Goal: Information Seeking & Learning: Learn about a topic

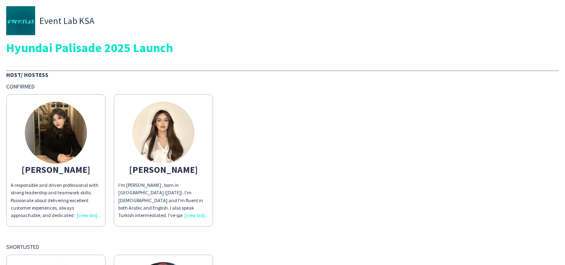
click at [51, 147] on img at bounding box center [56, 133] width 62 height 62
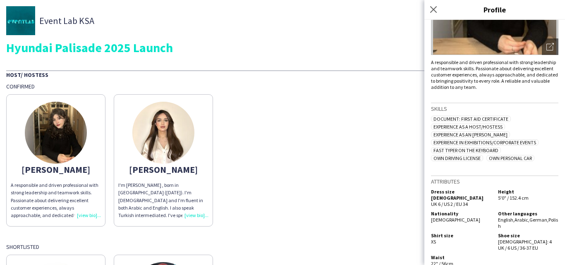
scroll to position [127, 0]
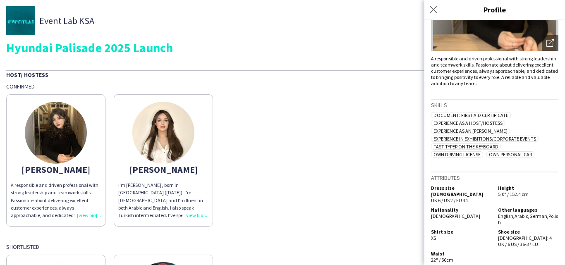
drag, startPoint x: 431, startPoint y: 226, endPoint x: 440, endPoint y: 230, distance: 9.6
click at [440, 230] on div "Shirt size XS" at bounding box center [463, 238] width 64 height 19
click at [168, 129] on img at bounding box center [163, 133] width 62 height 62
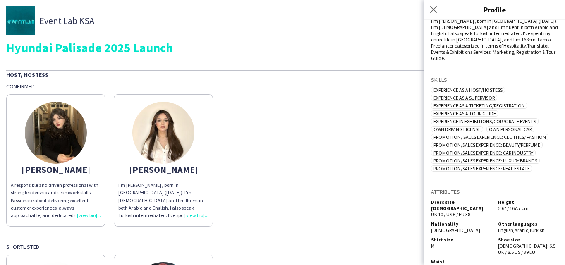
scroll to position [166, 0]
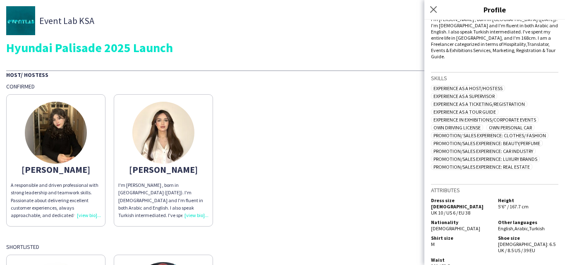
click at [326, 138] on div "[PERSON_NAME] A responsible and driven professional with strong leadership and …" at bounding box center [282, 158] width 553 height 136
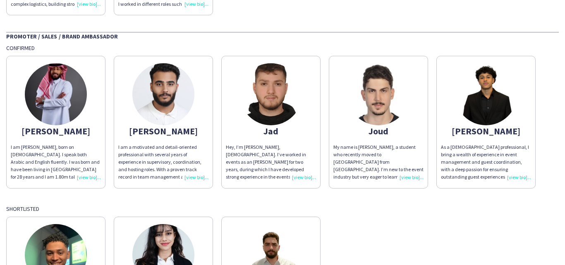
scroll to position [372, 0]
click at [60, 86] on img at bounding box center [56, 94] width 62 height 62
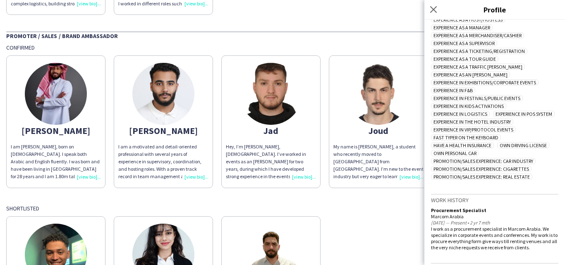
scroll to position [309, 0]
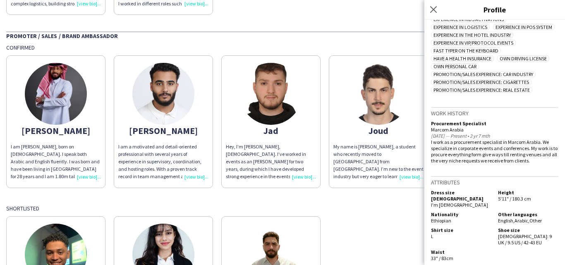
click at [194, 111] on app-share-pages-crew-card "[PERSON_NAME] I am a motivated and detail-oriented professional with several ye…" at bounding box center [163, 121] width 99 height 132
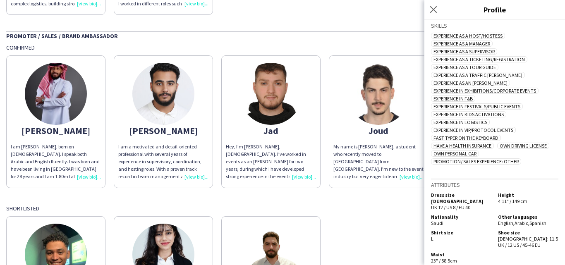
scroll to position [244, 0]
click at [274, 98] on img at bounding box center [271, 94] width 62 height 62
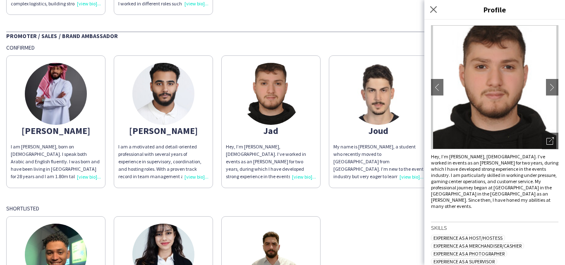
scroll to position [0, 0]
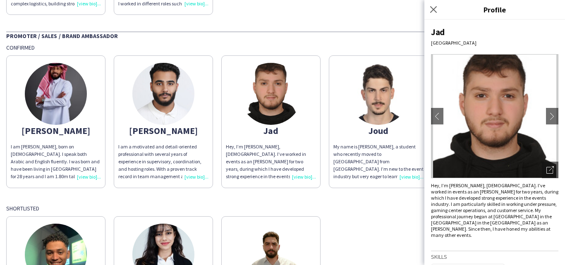
click at [366, 110] on img at bounding box center [378, 94] width 62 height 62
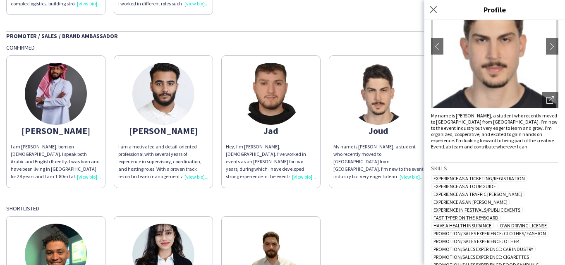
scroll to position [182, 0]
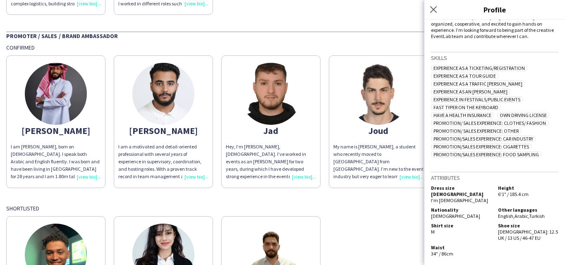
click at [365, 205] on div "Shortlisted" at bounding box center [282, 208] width 553 height 7
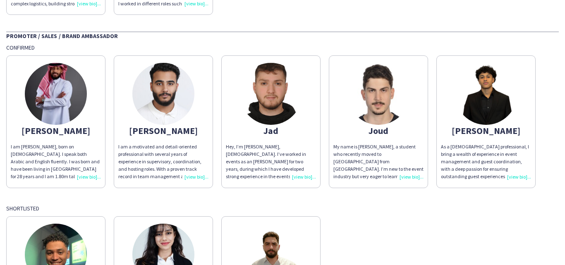
click at [481, 113] on img at bounding box center [486, 94] width 62 height 62
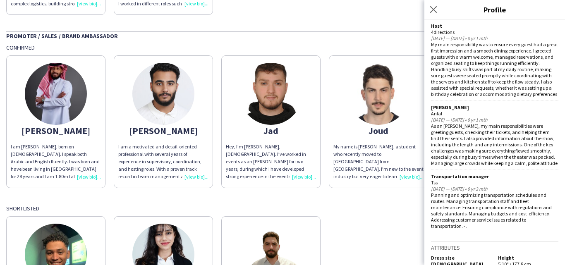
scroll to position [680, 0]
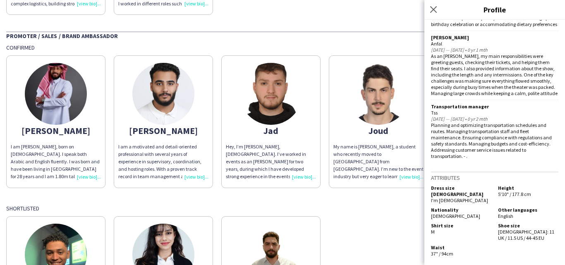
click at [393, 84] on img at bounding box center [378, 94] width 62 height 62
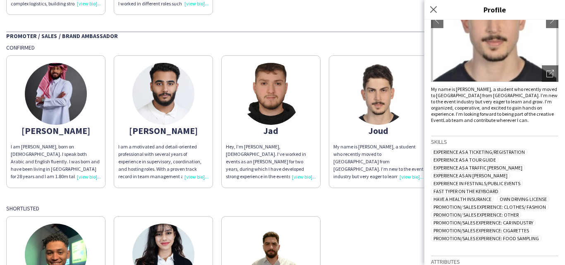
scroll to position [182, 0]
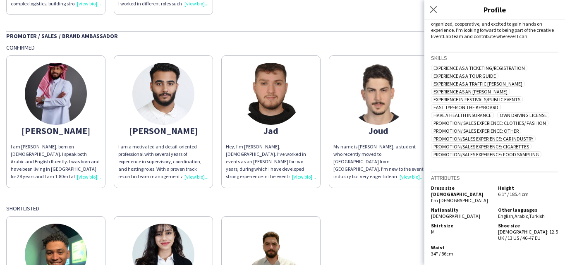
click at [67, 93] on img at bounding box center [56, 94] width 62 height 62
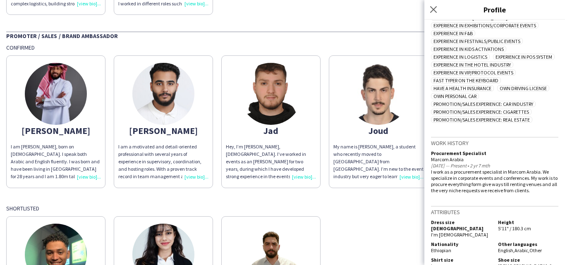
scroll to position [309, 0]
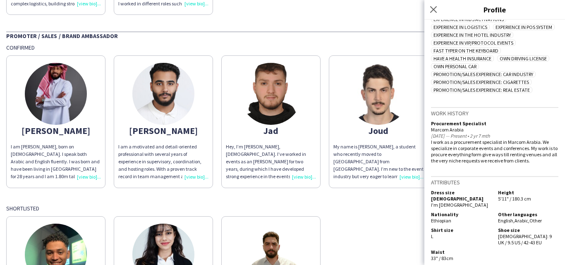
click at [179, 104] on img at bounding box center [163, 94] width 62 height 62
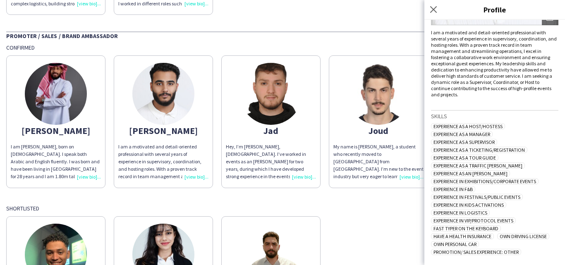
scroll to position [244, 0]
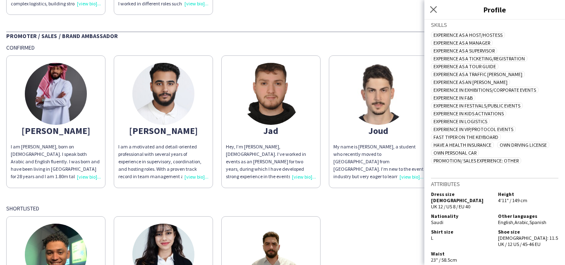
click at [302, 74] on app-share-pages-crew-card "Jad Hey, I’m [PERSON_NAME], [DEMOGRAPHIC_DATA]. I’ve worked in events as an [PE…" at bounding box center [270, 121] width 99 height 132
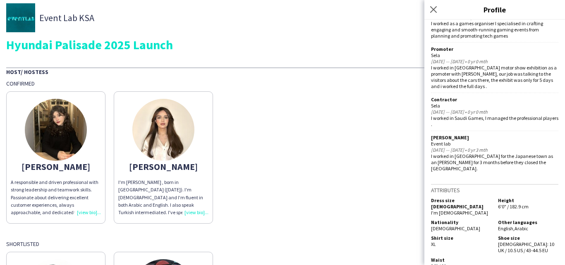
scroll to position [0, 0]
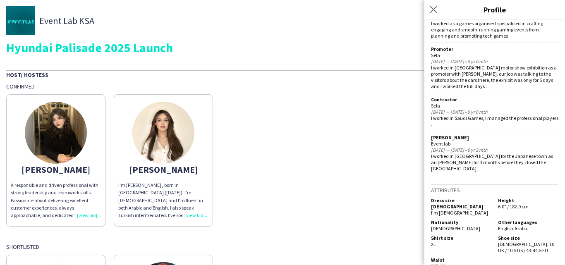
click at [148, 115] on img at bounding box center [163, 133] width 62 height 62
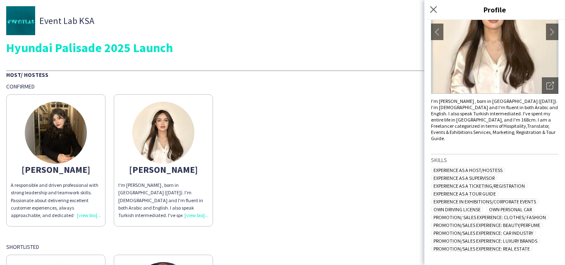
scroll to position [166, 0]
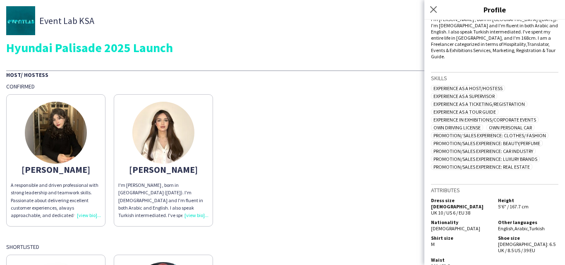
click at [280, 187] on div "[PERSON_NAME] A responsible and driven professional with strong leadership and …" at bounding box center [282, 158] width 553 height 136
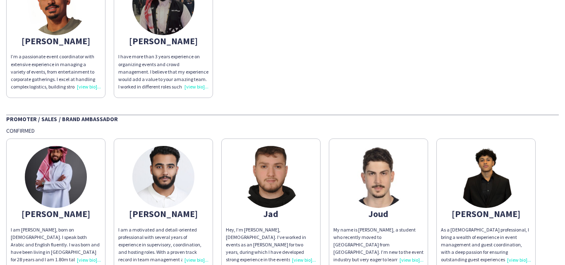
scroll to position [290, 0]
click at [58, 166] on img at bounding box center [56, 177] width 62 height 62
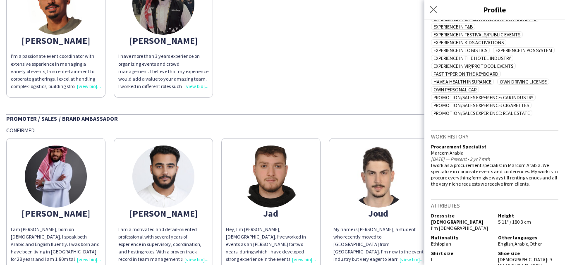
scroll to position [309, 0]
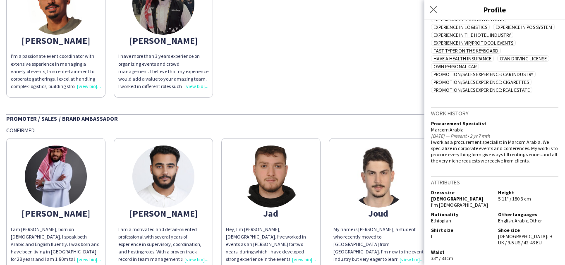
click at [171, 187] on img at bounding box center [163, 177] width 62 height 62
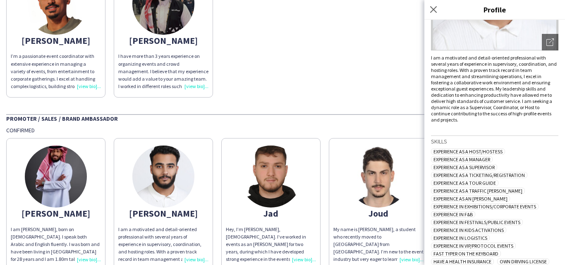
scroll to position [244, 0]
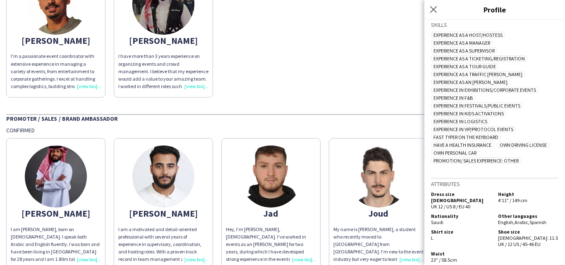
click at [260, 196] on img at bounding box center [271, 177] width 62 height 62
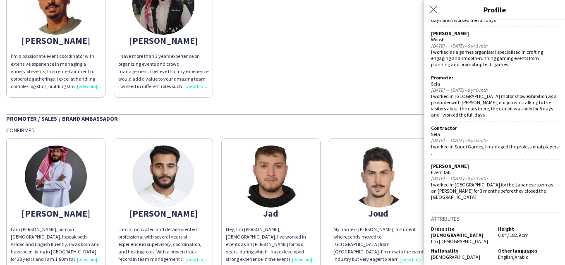
scroll to position [556, 0]
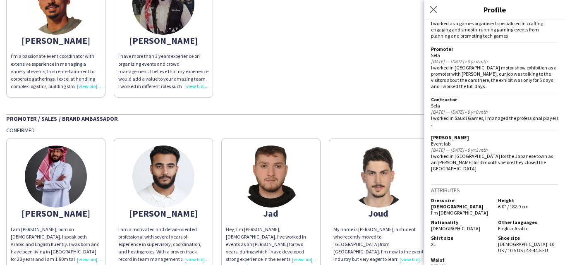
click at [361, 195] on img at bounding box center [378, 177] width 62 height 62
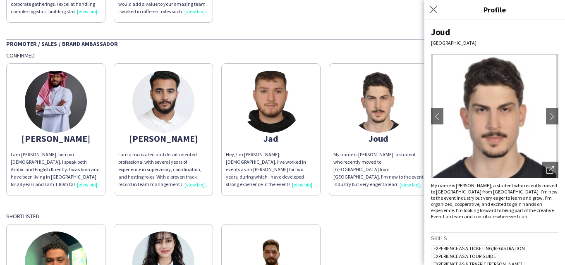
scroll to position [372, 0]
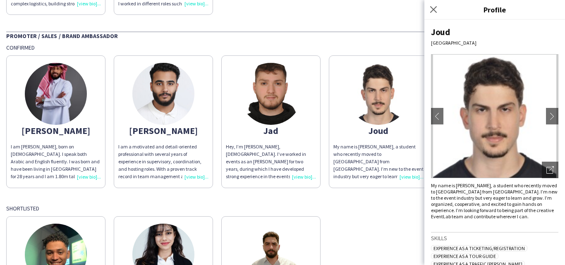
click at [380, 199] on div "Promoter / Sales / Brand Ambassador Confirmed [PERSON_NAME] I am [PERSON_NAME],…" at bounding box center [282, 189] width 553 height 317
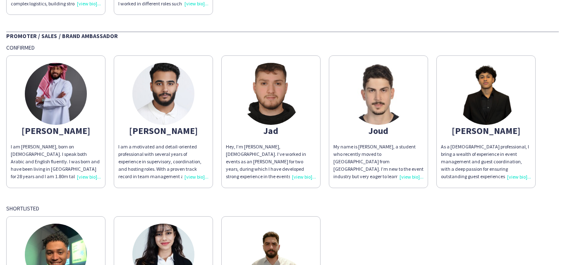
click at [474, 110] on img at bounding box center [486, 94] width 62 height 62
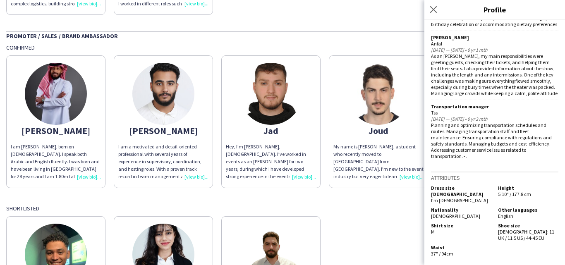
scroll to position [680, 0]
click at [381, 207] on div "Shortlisted" at bounding box center [282, 208] width 553 height 7
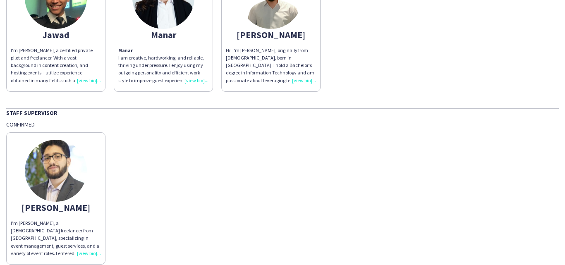
scroll to position [703, 0]
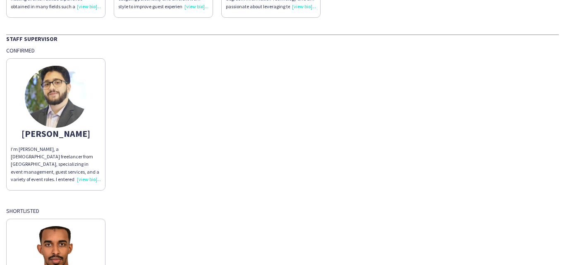
click at [65, 105] on img at bounding box center [56, 97] width 62 height 62
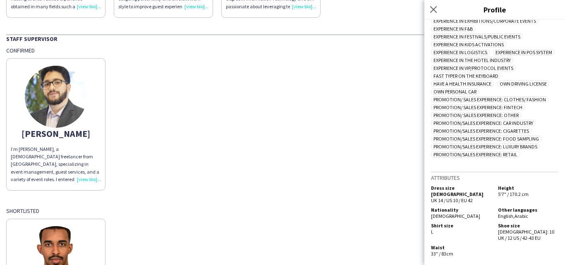
scroll to position [320, 0]
click at [390, 179] on div "[PERSON_NAME]’m [PERSON_NAME], a [DEMOGRAPHIC_DATA] freelancer from [GEOGRAPHIC…" at bounding box center [282, 122] width 553 height 136
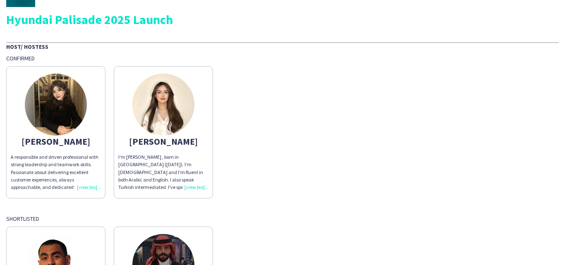
scroll to position [0, 0]
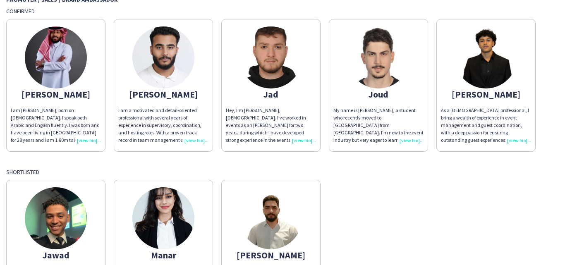
scroll to position [414, 0]
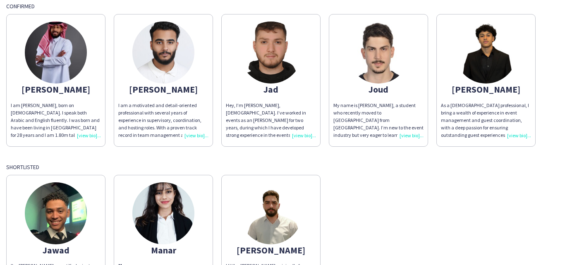
click at [166, 62] on img at bounding box center [163, 53] width 62 height 62
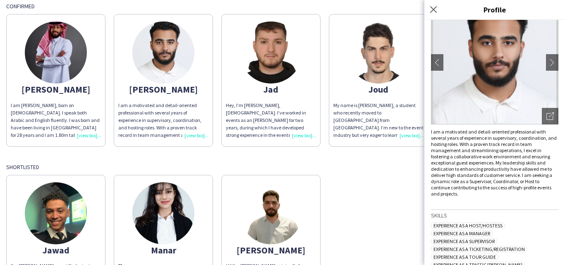
scroll to position [38, 0]
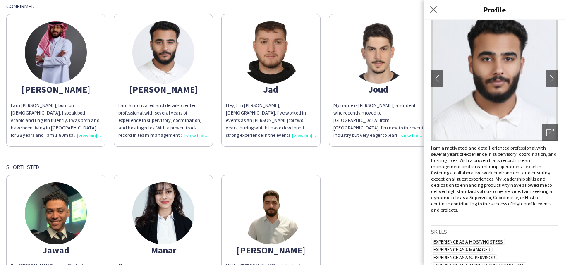
click at [369, 159] on div "Promoter / Sales / Brand Ambassador Confirmed [PERSON_NAME] I am [PERSON_NAME],…" at bounding box center [282, 148] width 553 height 317
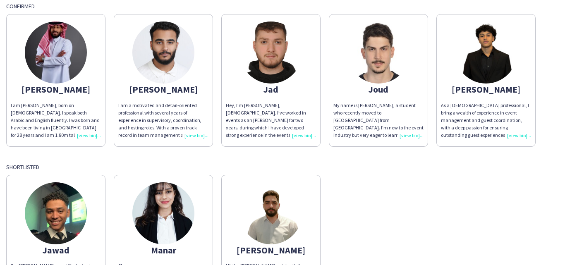
click at [495, 53] on img at bounding box center [486, 53] width 62 height 62
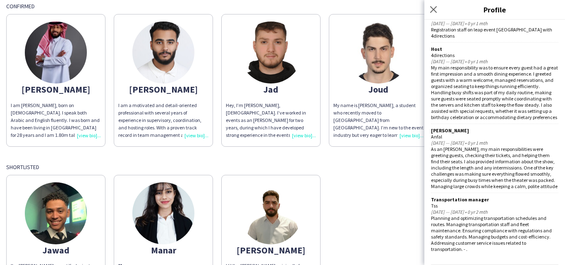
scroll to position [680, 0]
